Goal: Task Accomplishment & Management: Manage account settings

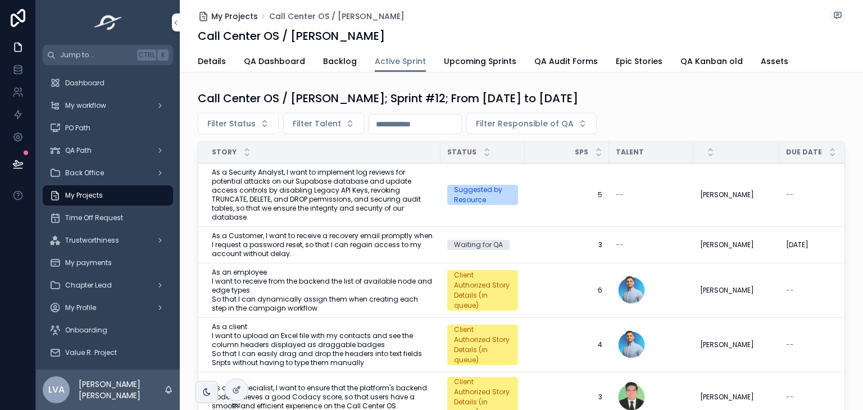
click at [220, 17] on span "My Projects" at bounding box center [234, 16] width 47 height 11
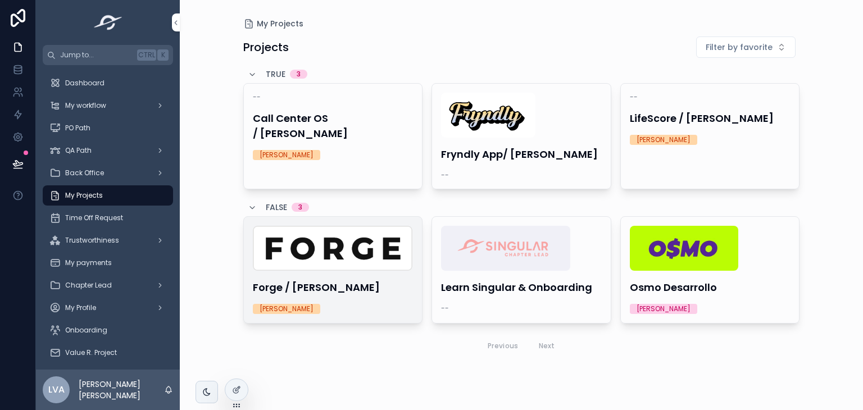
click at [392, 250] on img "scrollable content" at bounding box center [333, 248] width 160 height 45
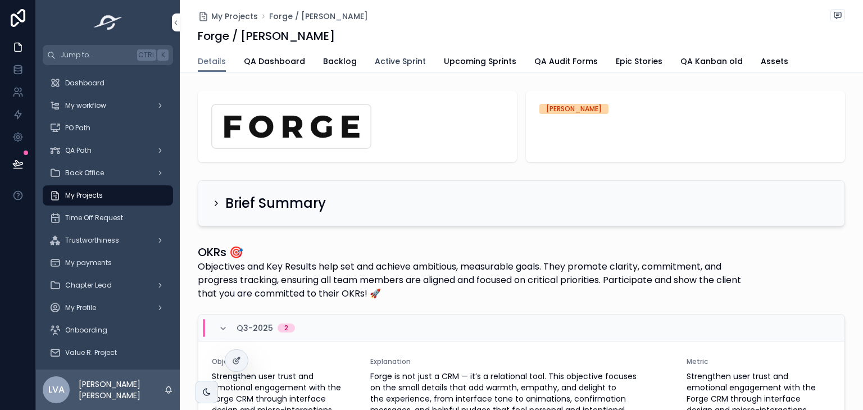
click at [375, 61] on span "Active Sprint" at bounding box center [400, 61] width 51 height 11
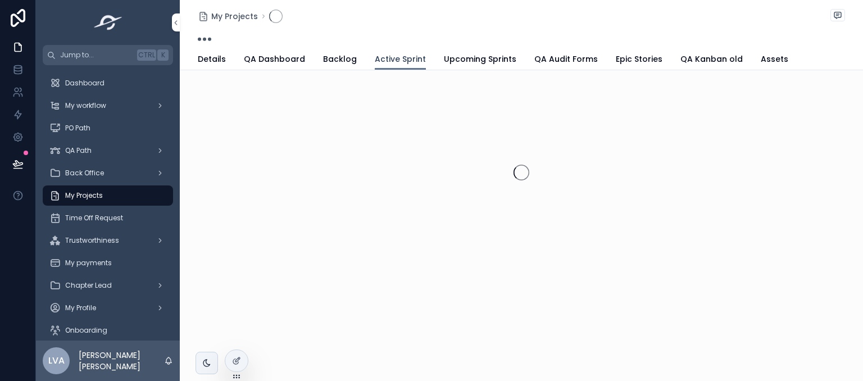
click at [407, 61] on span "Active Sprint" at bounding box center [400, 58] width 51 height 11
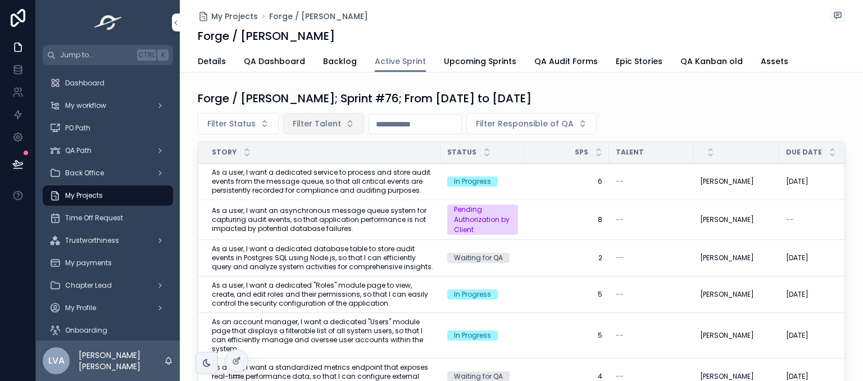
click at [326, 122] on span "Filter Talent" at bounding box center [317, 123] width 48 height 11
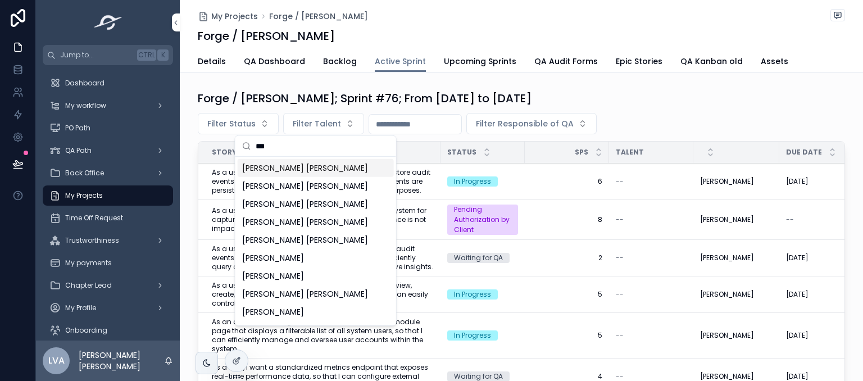
type input "***"
click at [306, 164] on span "[PERSON_NAME] [PERSON_NAME]" at bounding box center [305, 167] width 126 height 11
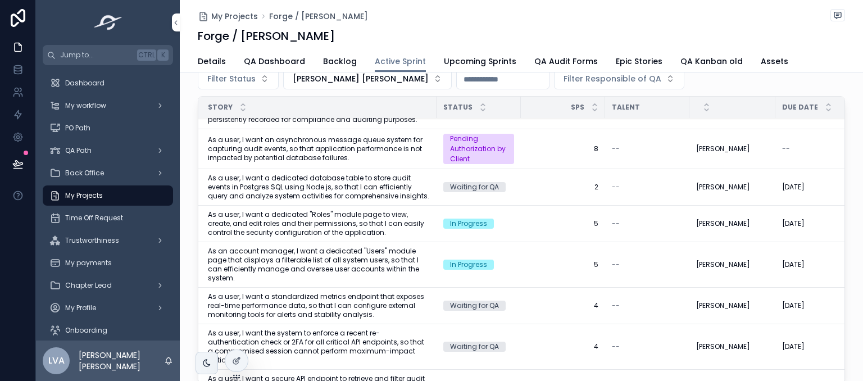
scroll to position [25, 4]
click at [479, 102] on icon "scrollable content" at bounding box center [482, 104] width 7 height 7
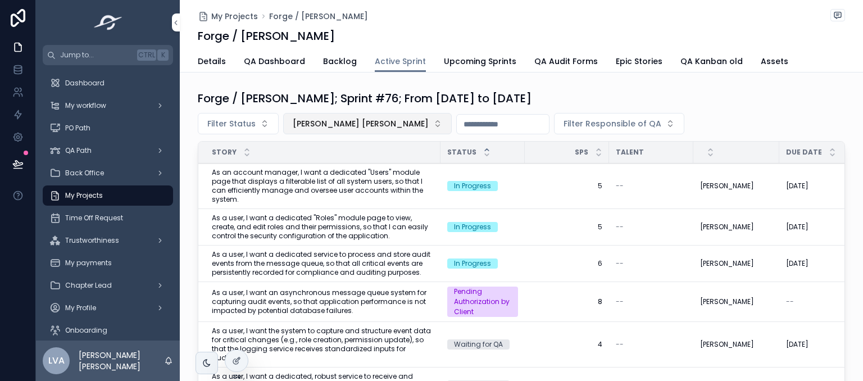
click at [351, 124] on span "[PERSON_NAME] [PERSON_NAME]" at bounding box center [361, 123] width 136 height 11
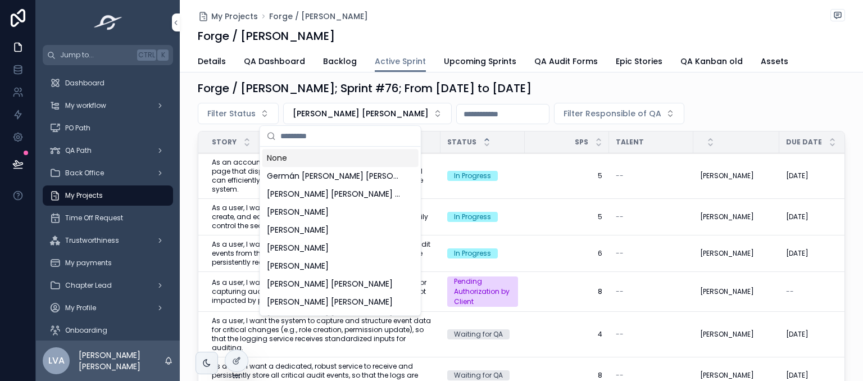
scroll to position [47, 0]
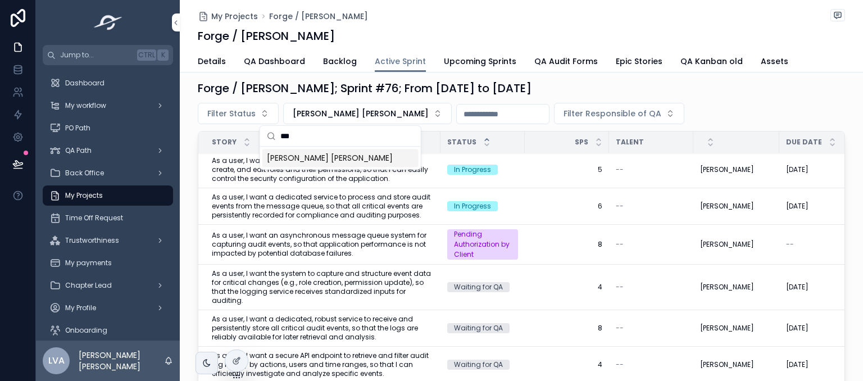
type input "***"
click at [337, 156] on span "[PERSON_NAME] [PERSON_NAME]" at bounding box center [330, 157] width 126 height 11
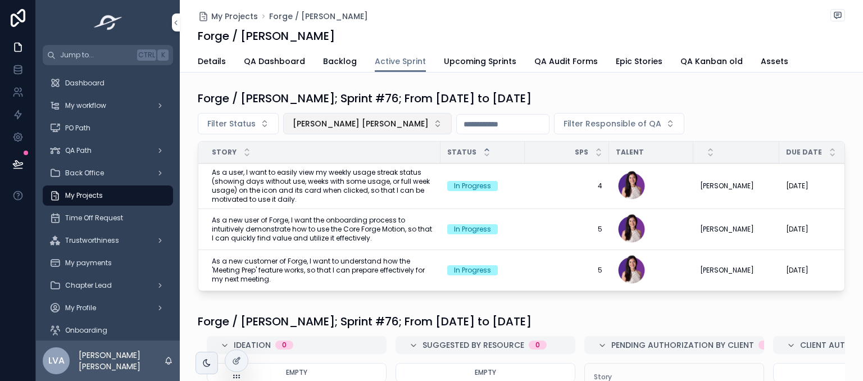
click at [367, 119] on span "[PERSON_NAME] [PERSON_NAME]" at bounding box center [361, 123] width 136 height 11
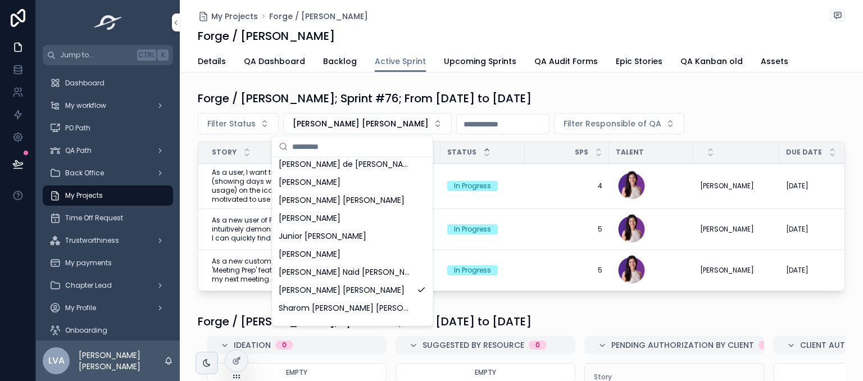
scroll to position [1680, 0]
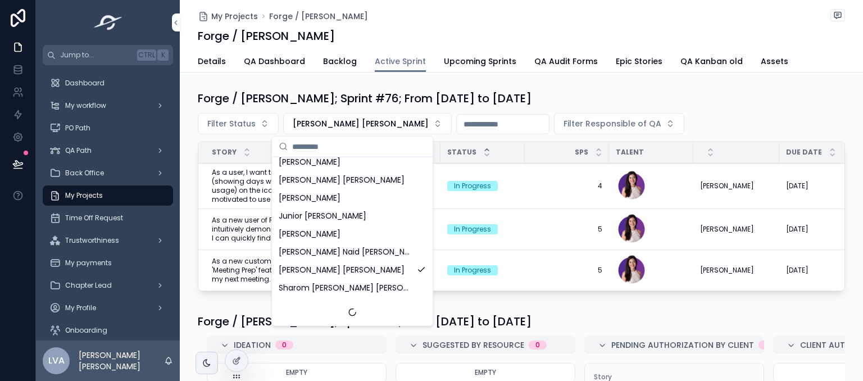
click at [331, 272] on span "[PERSON_NAME] [PERSON_NAME]" at bounding box center [342, 269] width 126 height 11
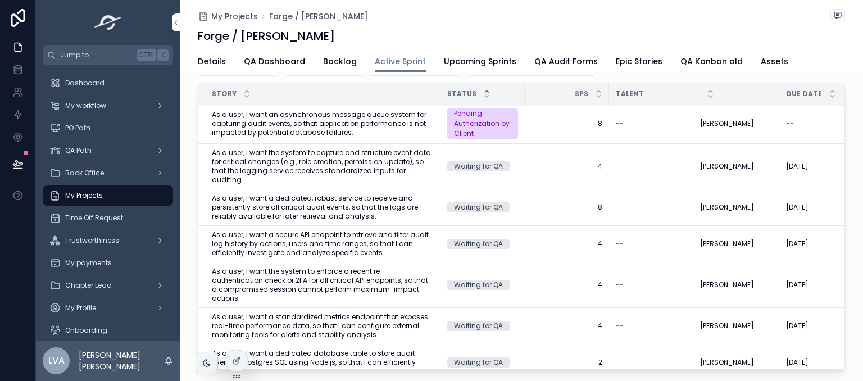
scroll to position [393, 0]
click at [274, 62] on span "QA Dashboard" at bounding box center [274, 61] width 61 height 11
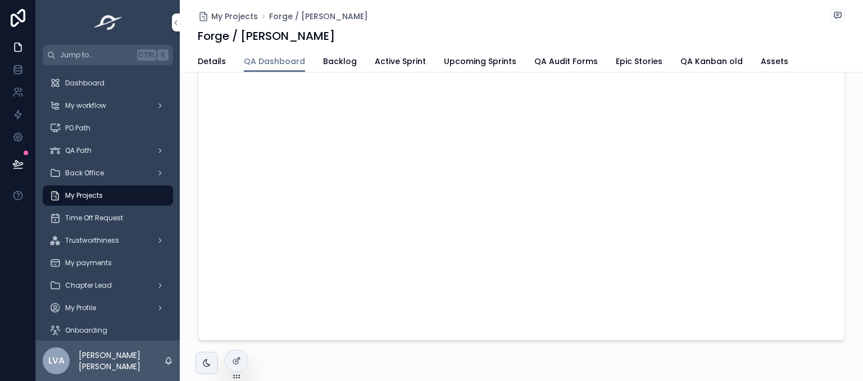
scroll to position [167, 0]
click at [412, 65] on span "Active Sprint" at bounding box center [400, 61] width 51 height 11
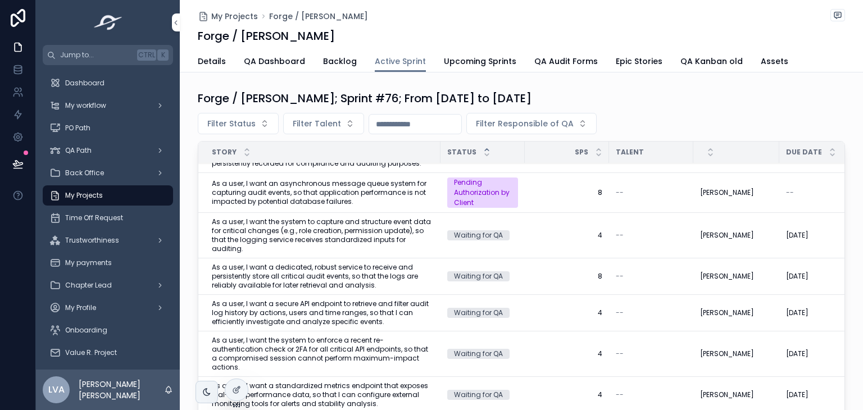
scroll to position [371, 0]
